Goal: Information Seeking & Learning: Learn about a topic

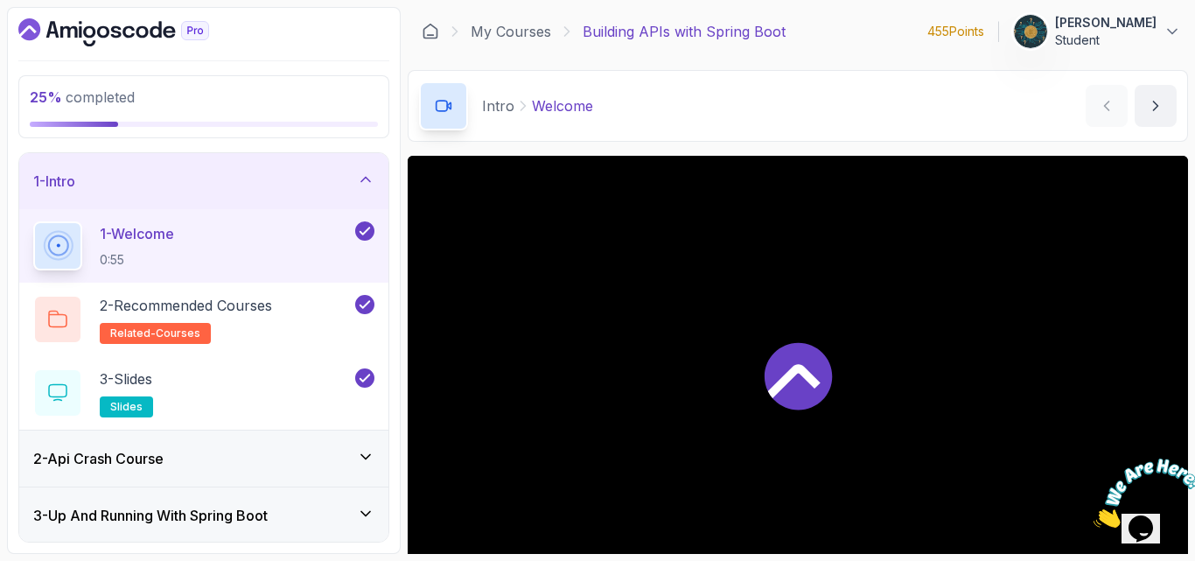
click at [158, 172] on div "1 - Intro" at bounding box center [203, 181] width 341 height 21
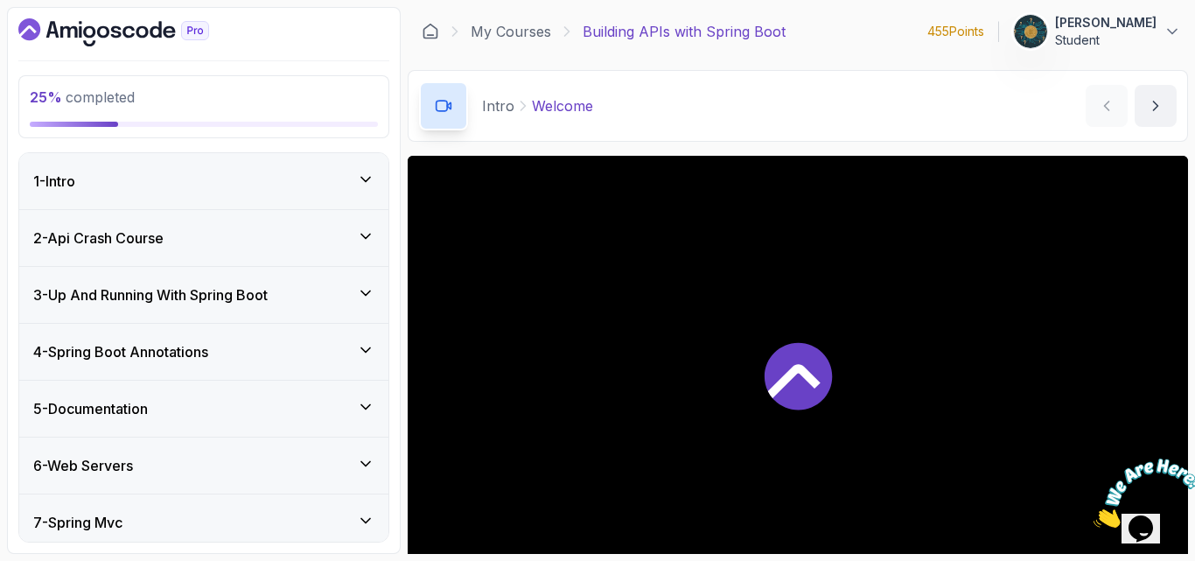
click at [91, 412] on h3 "5 - Documentation" at bounding box center [90, 408] width 115 height 21
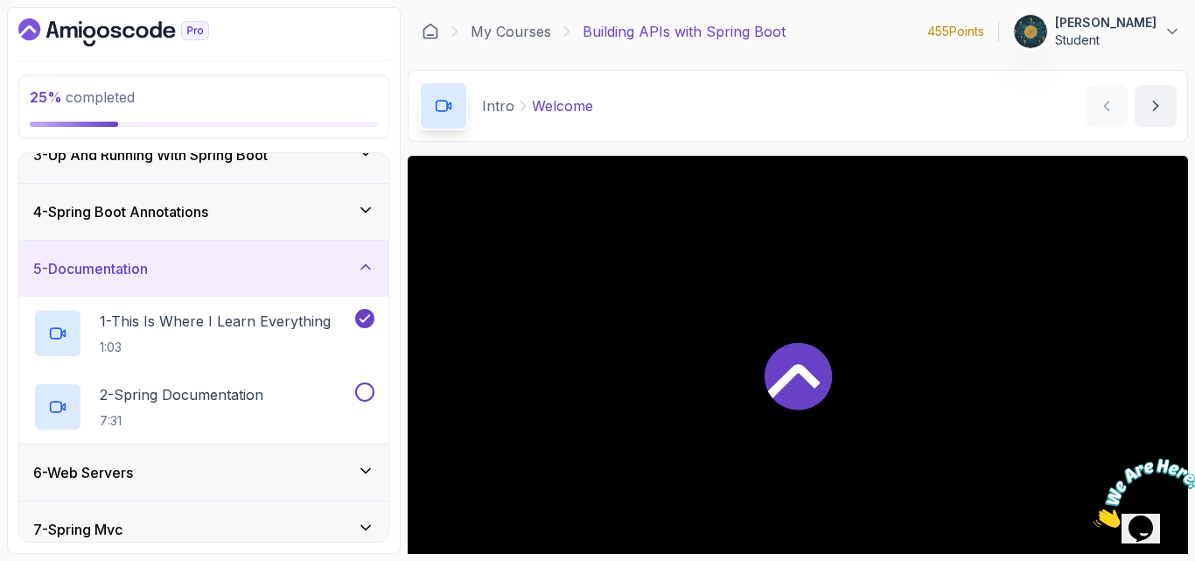
scroll to position [175, 0]
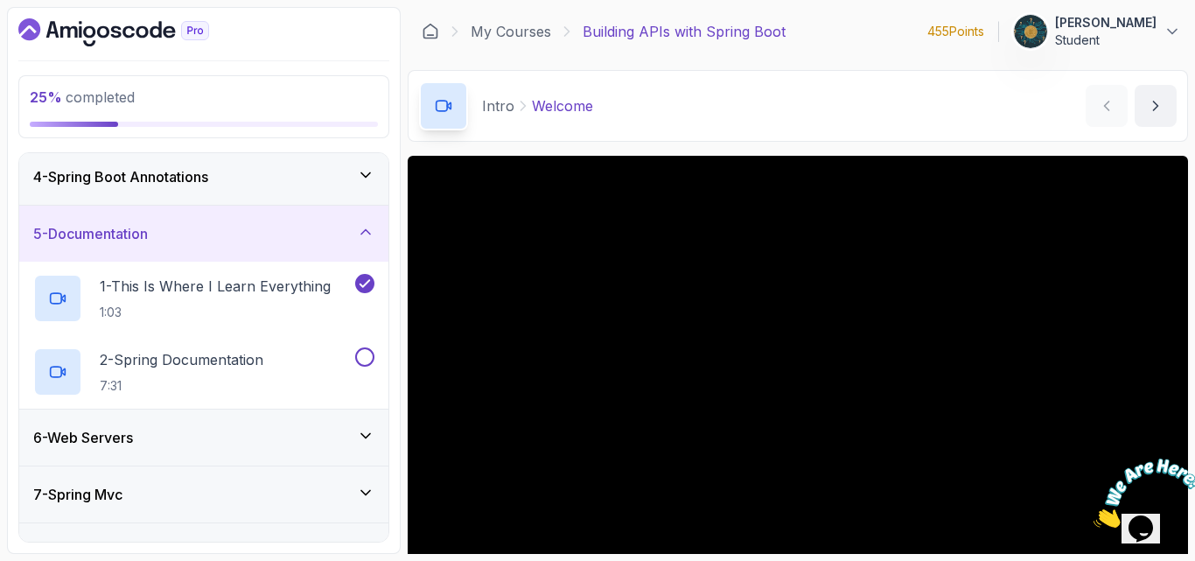
click at [366, 168] on icon at bounding box center [366, 175] width 18 height 18
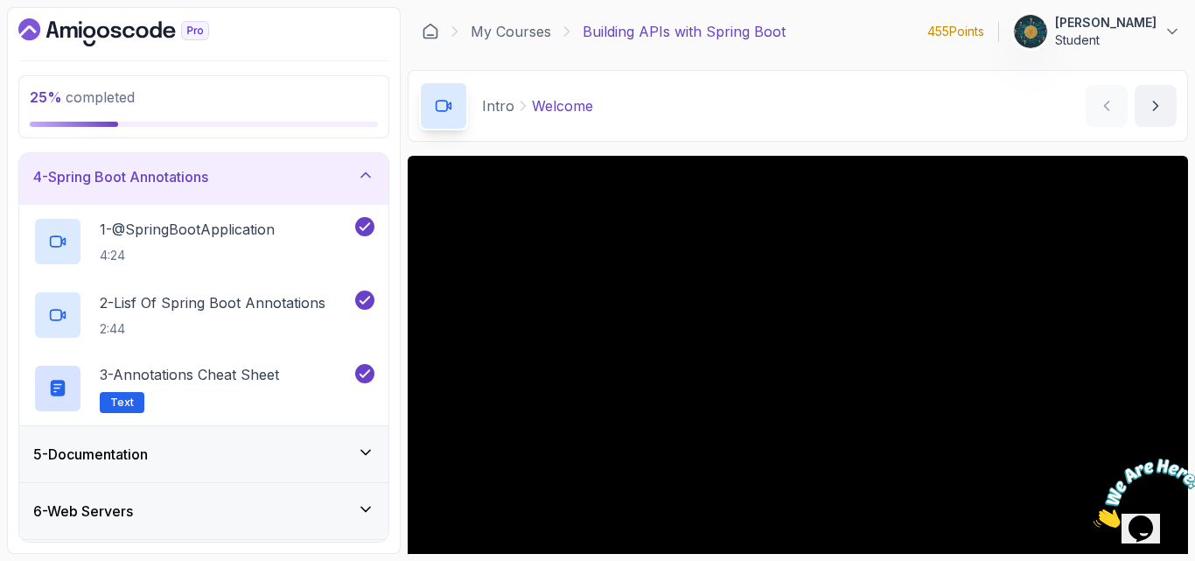
click at [364, 178] on icon at bounding box center [366, 175] width 18 height 18
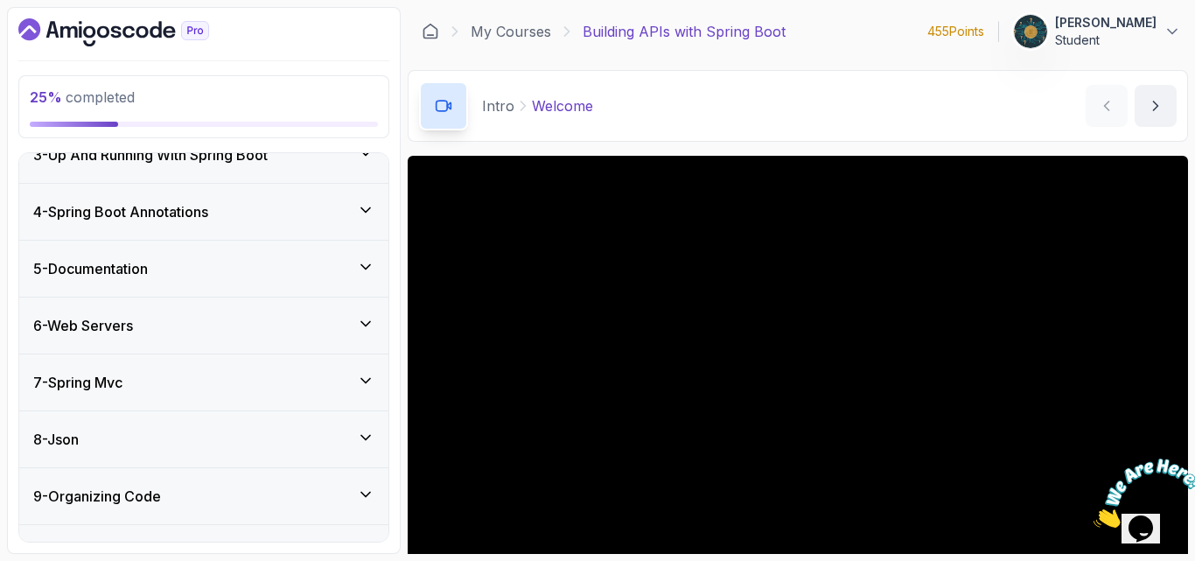
scroll to position [0, 0]
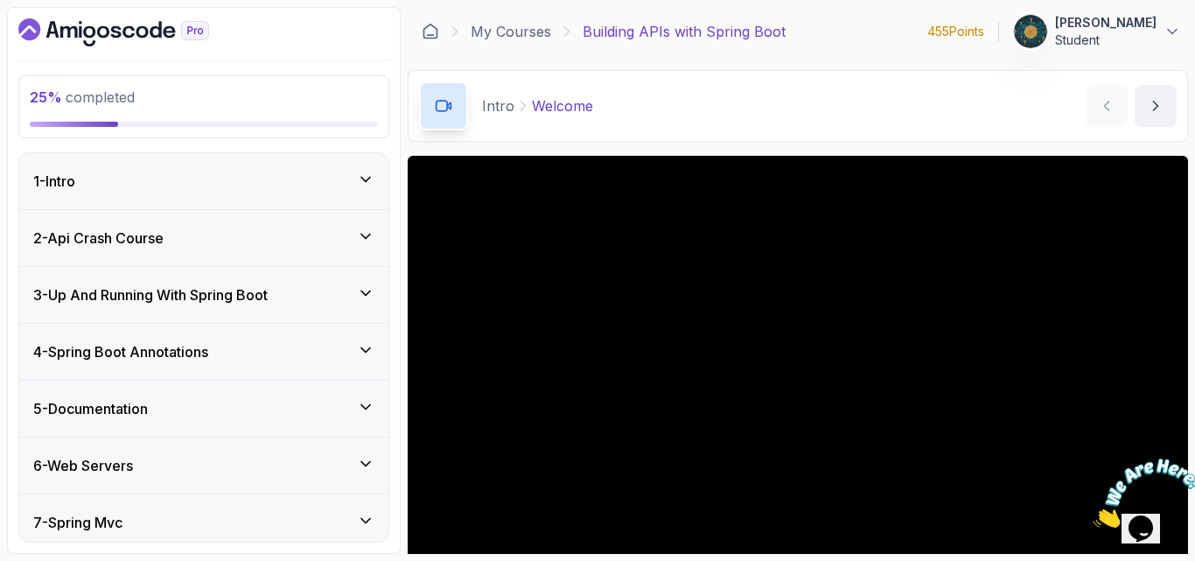
click at [291, 183] on div "1 - Intro" at bounding box center [203, 181] width 341 height 21
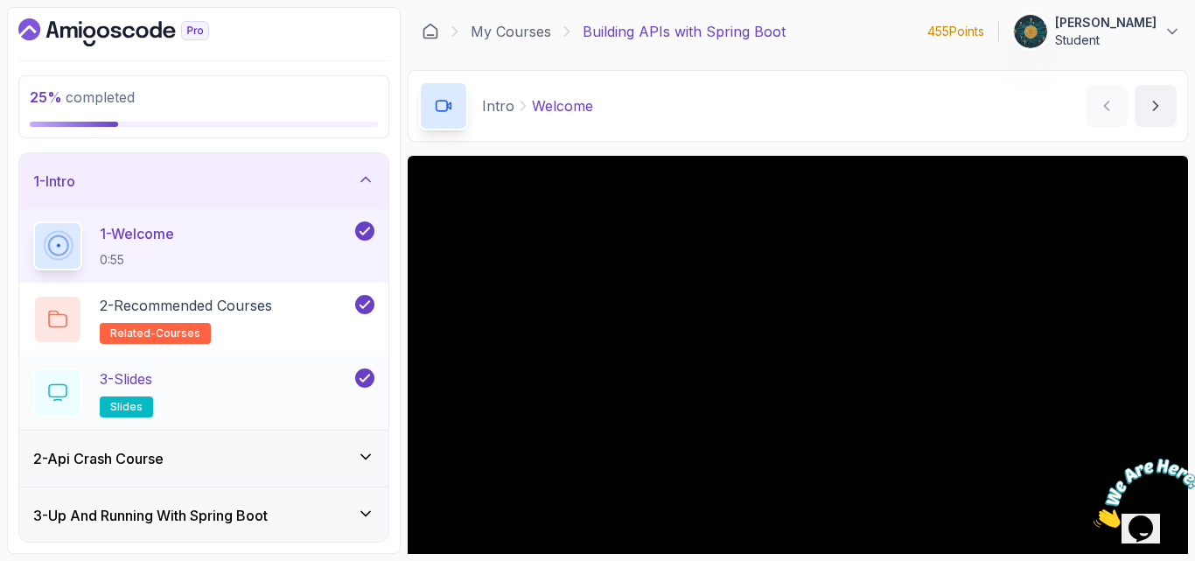
click at [123, 391] on h2 "3 - Slides slides" at bounding box center [126, 392] width 53 height 49
click at [131, 375] on p "3 - Slides" at bounding box center [126, 378] width 53 height 21
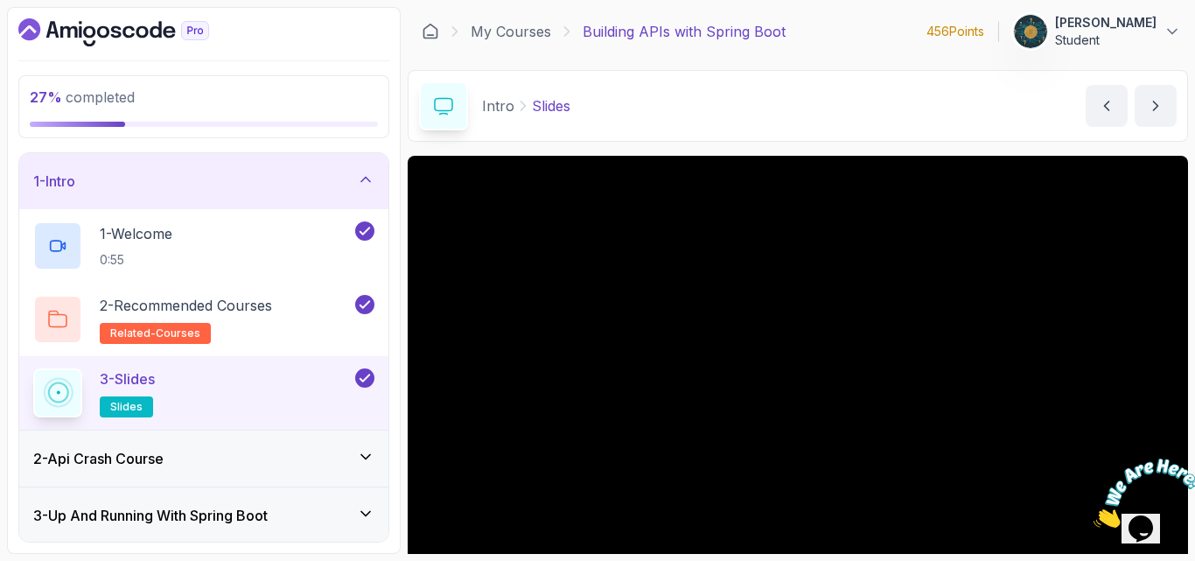
click at [9, 546] on div "27 % completed 1 - Intro 1 - Welcome 0:55 2 - Recommended Courses related-cours…" at bounding box center [204, 280] width 394 height 547
